Goal: Task Accomplishment & Management: Use online tool/utility

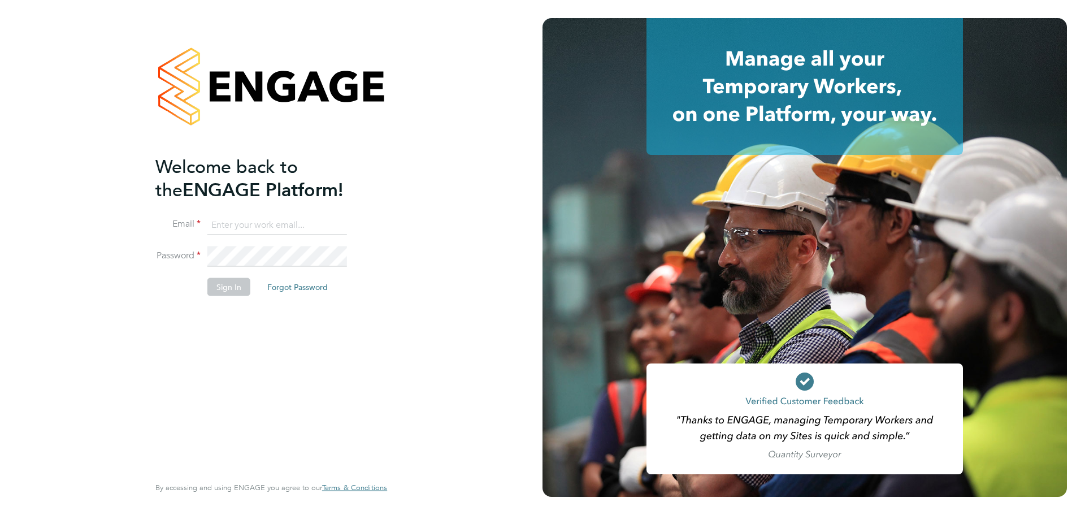
type input "valentyn.samchuk@vistry.co.uk"
click at [227, 282] on button "Sign In" at bounding box center [228, 287] width 43 height 18
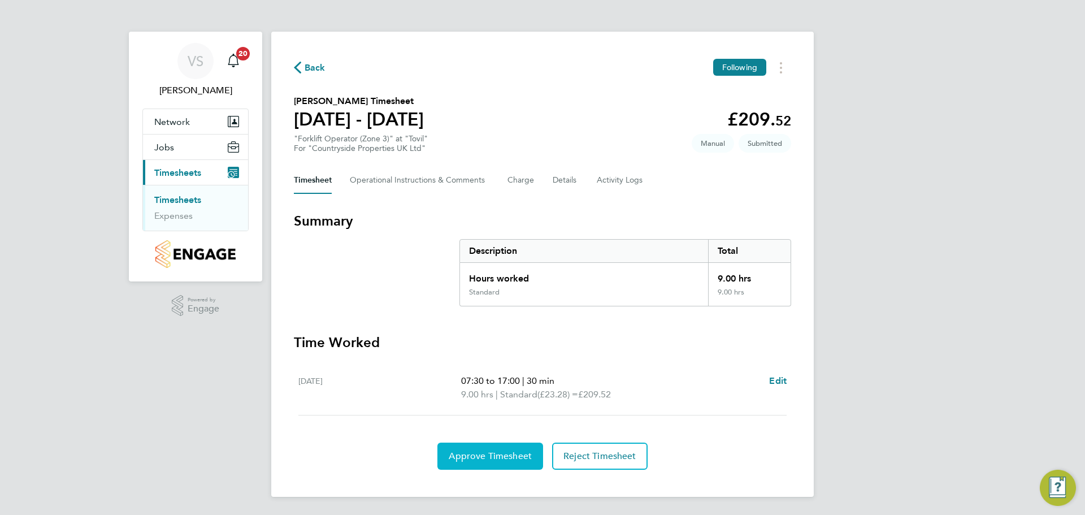
click at [475, 456] on span "Approve Timesheet" at bounding box center [490, 455] width 83 height 11
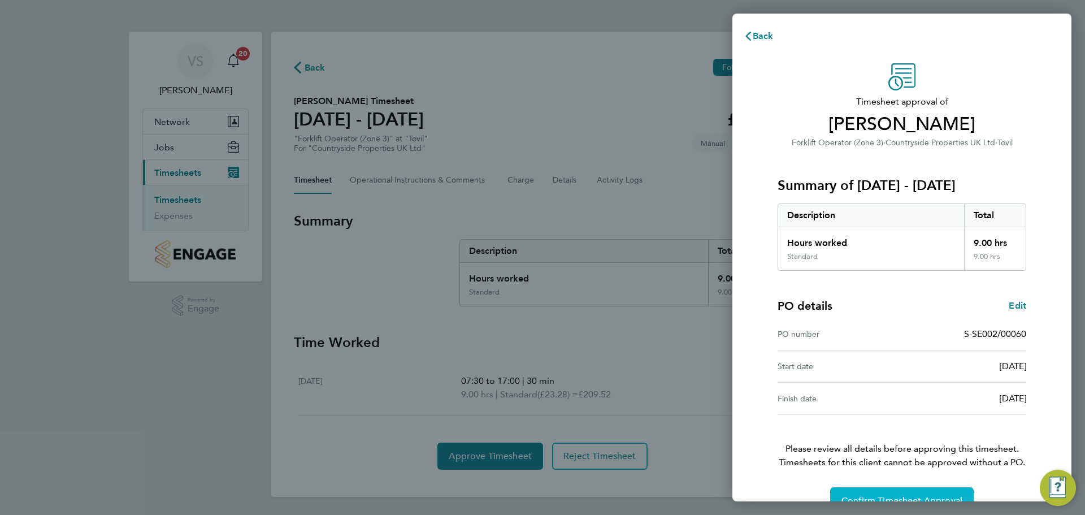
click at [842, 497] on span "Confirm Timesheet Approval" at bounding box center [901, 500] width 121 height 11
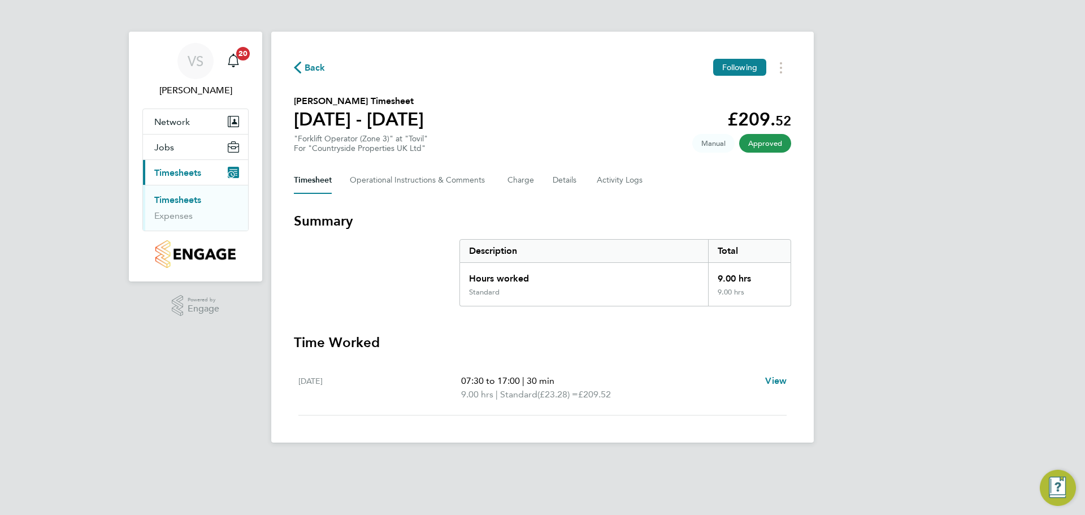
click at [173, 202] on link "Timesheets" at bounding box center [177, 199] width 47 height 11
